Goal: Find specific page/section: Find specific page/section

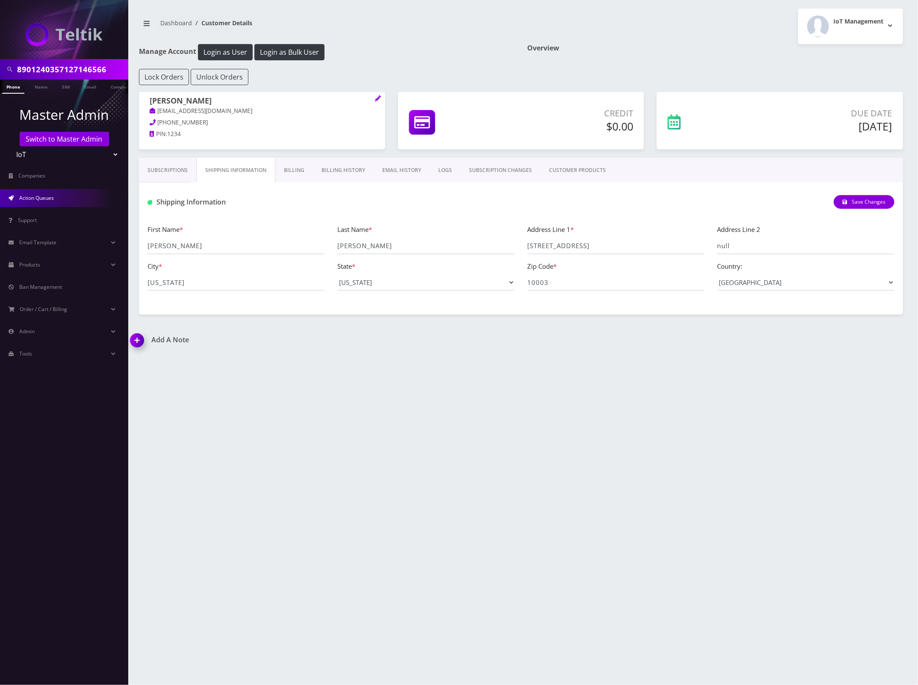
scroll to position [0, 4]
click at [44, 202] on link "Action Queues" at bounding box center [64, 198] width 128 height 18
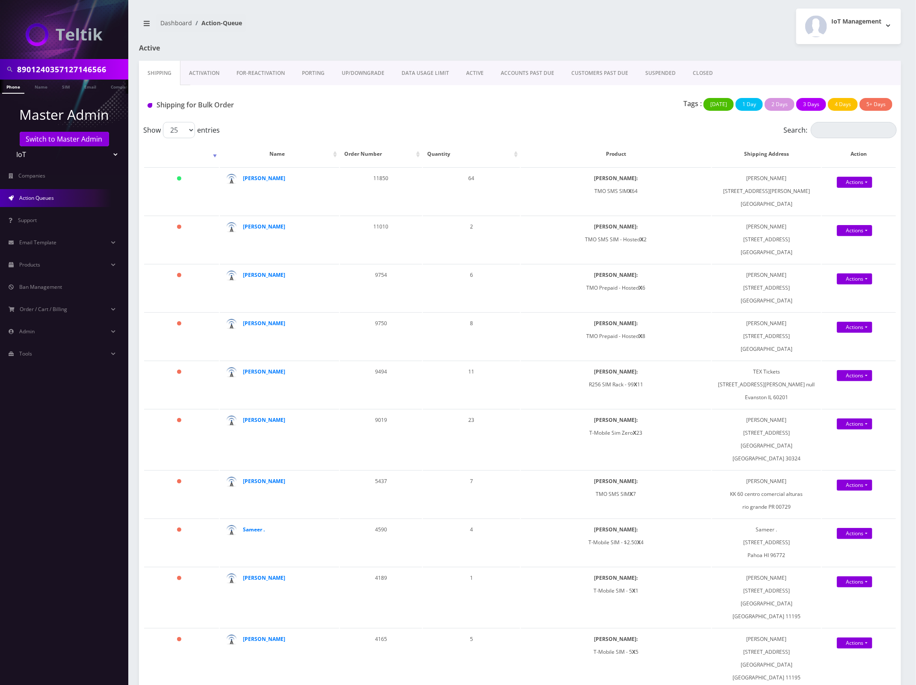
click at [207, 75] on link "Activation" at bounding box center [204, 73] width 47 height 25
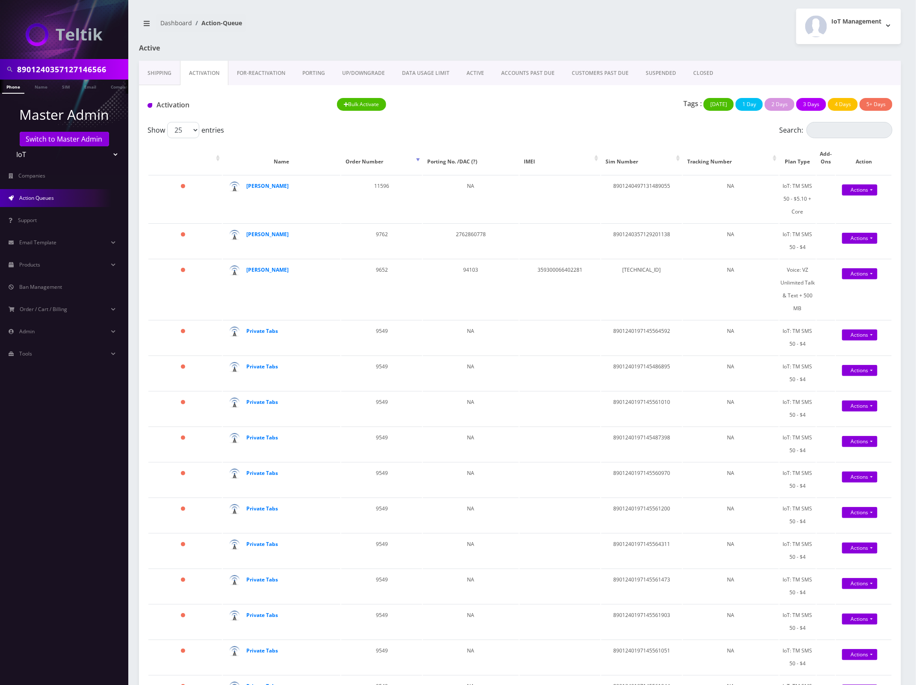
click at [165, 77] on link "Shipping" at bounding box center [159, 73] width 41 height 25
